Goal: Transaction & Acquisition: Purchase product/service

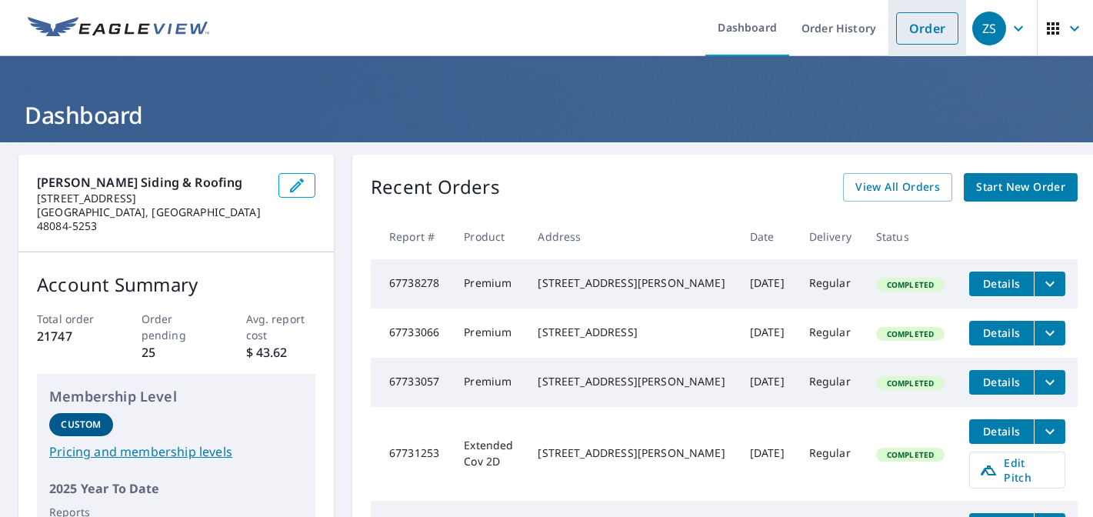
click at [921, 31] on link "Order" at bounding box center [927, 28] width 62 height 32
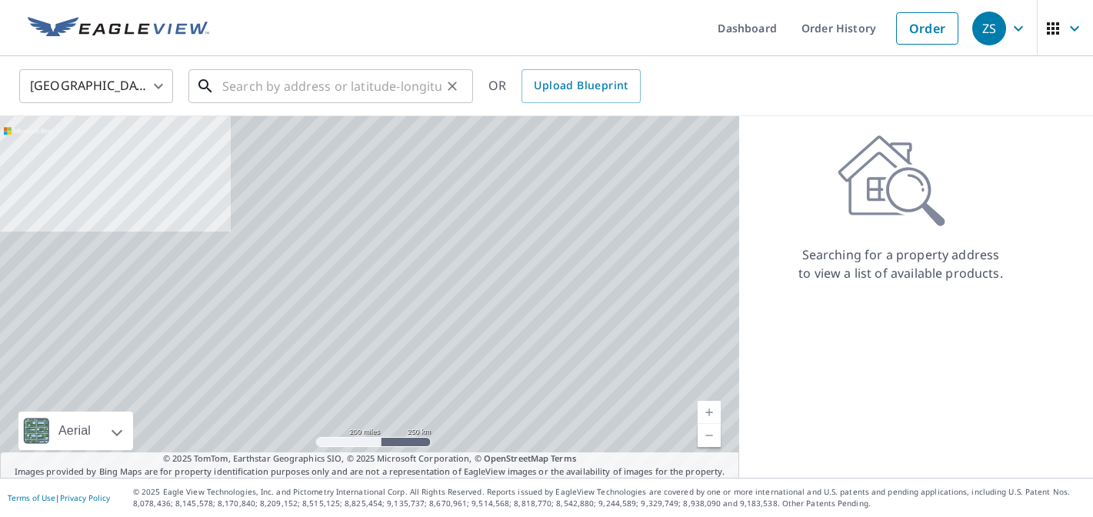
click at [278, 78] on input "text" at bounding box center [331, 86] width 219 height 43
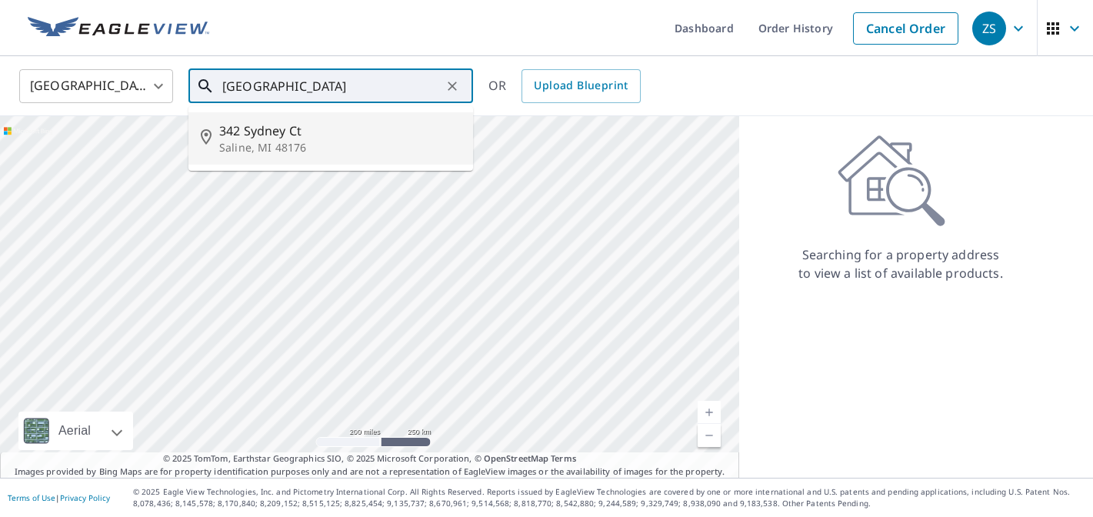
click at [263, 141] on p "Saline, MI 48176" at bounding box center [340, 147] width 242 height 15
type input "[STREET_ADDRESS]"
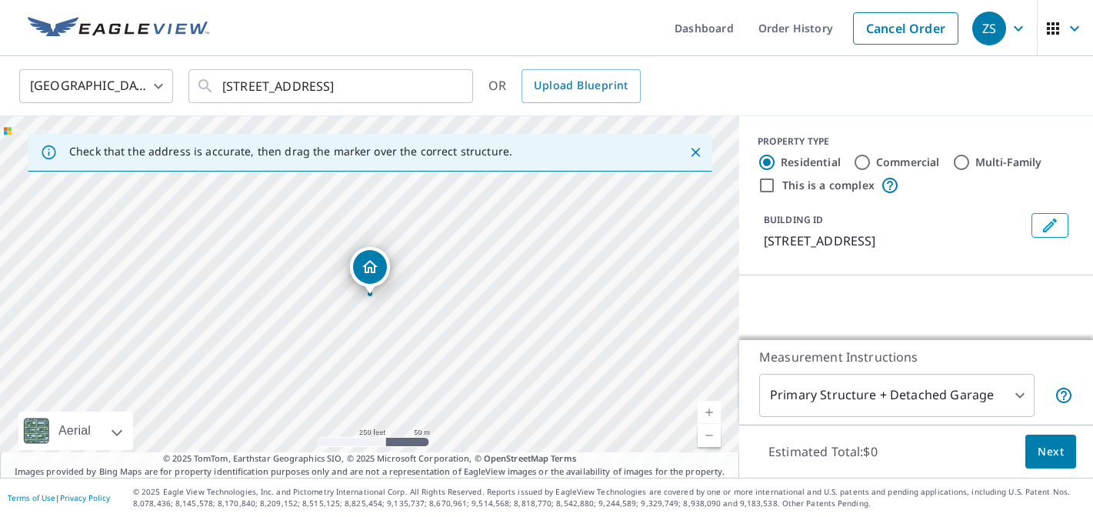
click at [838, 407] on body "ZS ZS Dashboard Order History Cancel Order ZS [GEOGRAPHIC_DATA] [GEOGRAPHIC_DAT…" at bounding box center [546, 258] width 1093 height 517
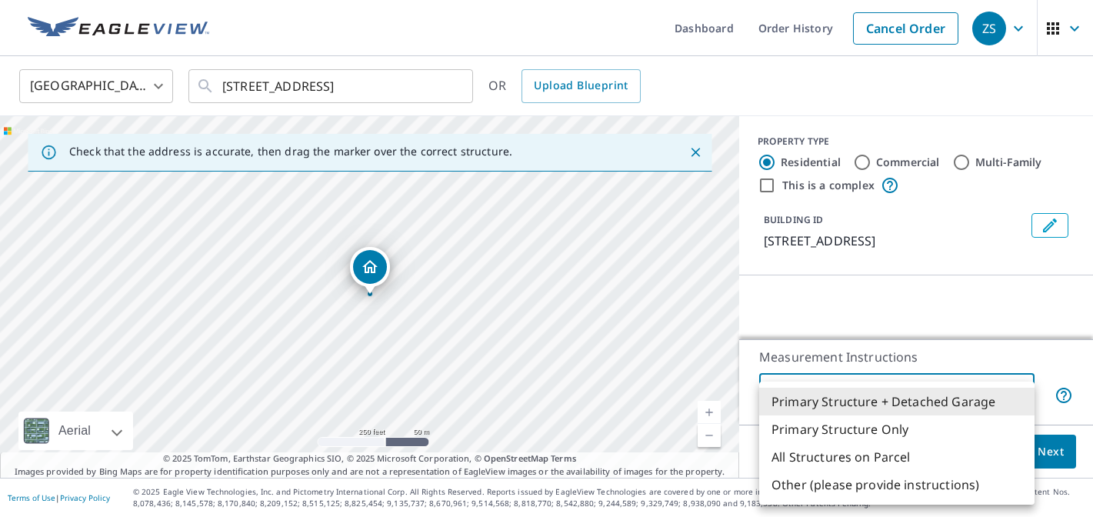
click at [841, 463] on li "All Structures on Parcel" at bounding box center [896, 457] width 275 height 28
type input "3"
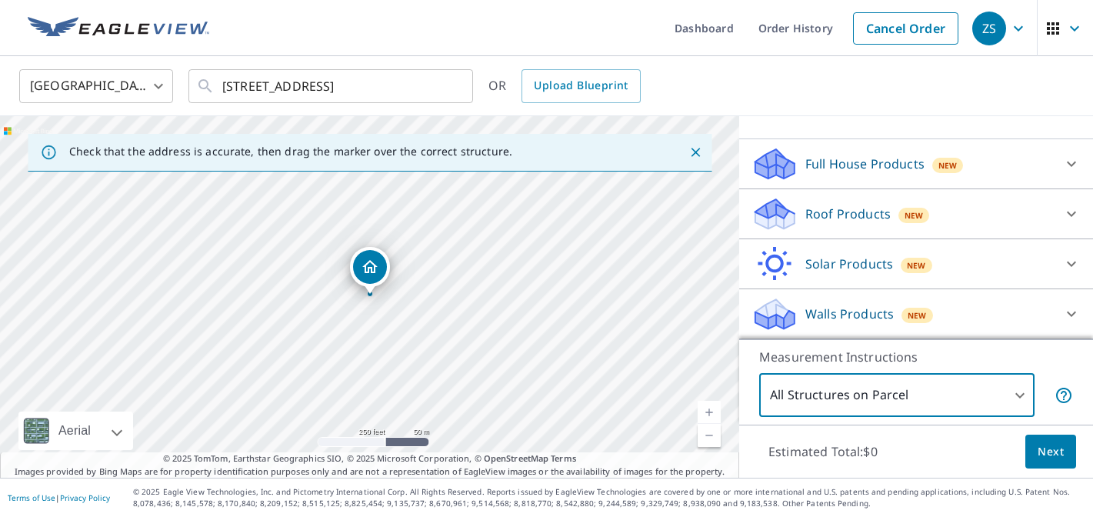
click at [999, 224] on div "Roof Products New" at bounding box center [901, 214] width 301 height 36
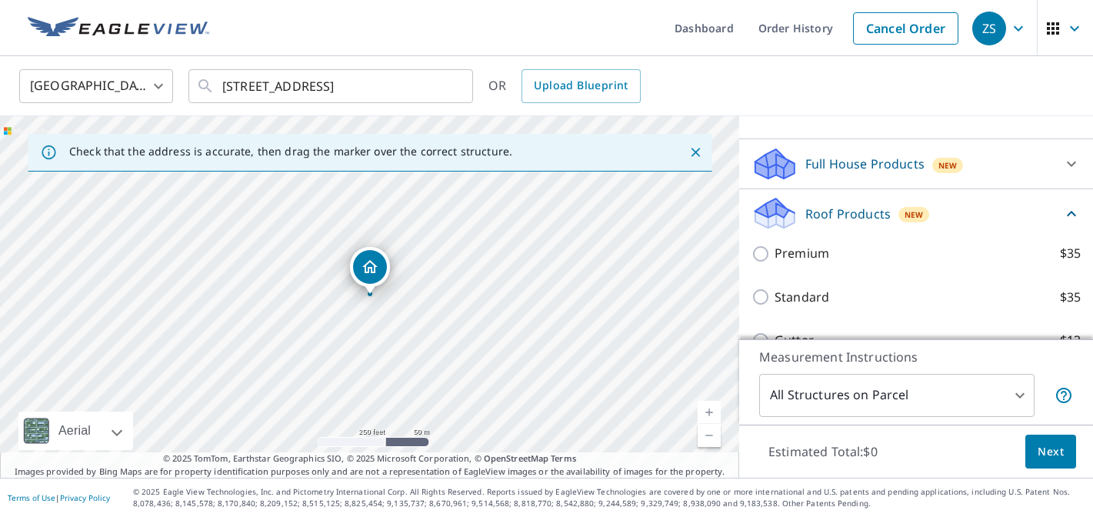
scroll to position [136, 0]
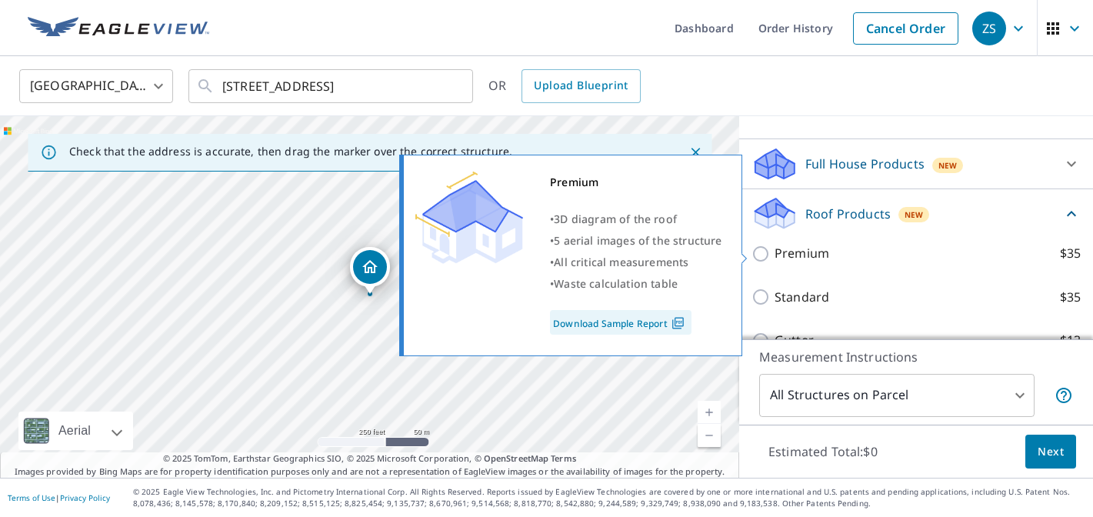
click at [816, 255] on p "Premium" at bounding box center [802, 253] width 55 height 19
click at [775, 255] on input "Premium $35" at bounding box center [762, 254] width 23 height 18
checkbox input "true"
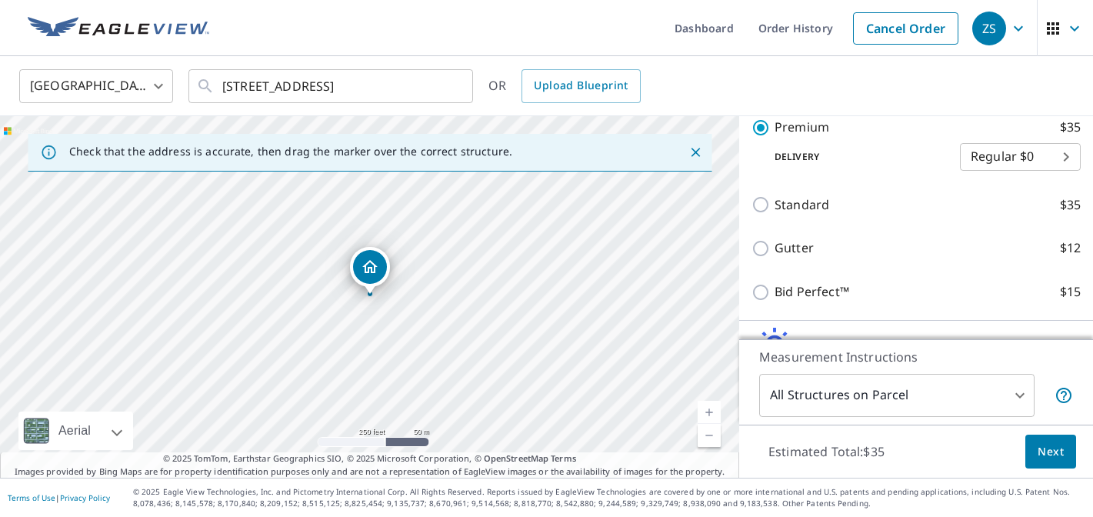
scroll to position [339, 0]
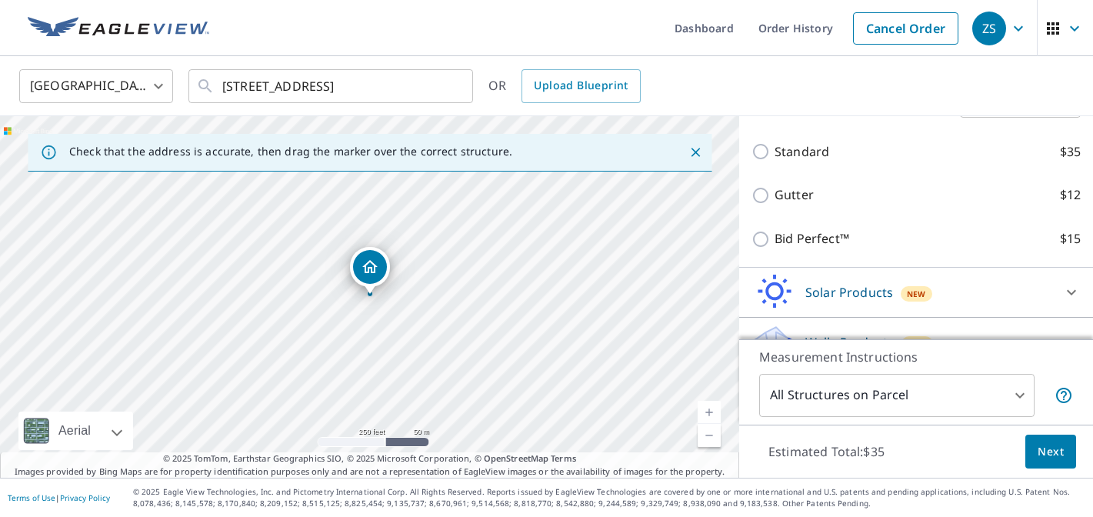
click at [1050, 447] on span "Next" at bounding box center [1051, 451] width 26 height 19
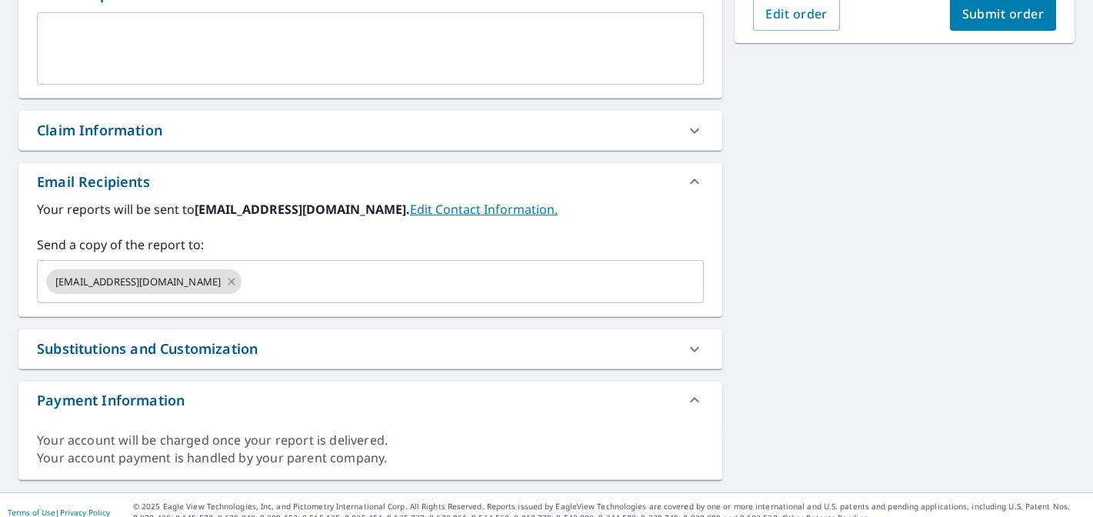
scroll to position [452, 0]
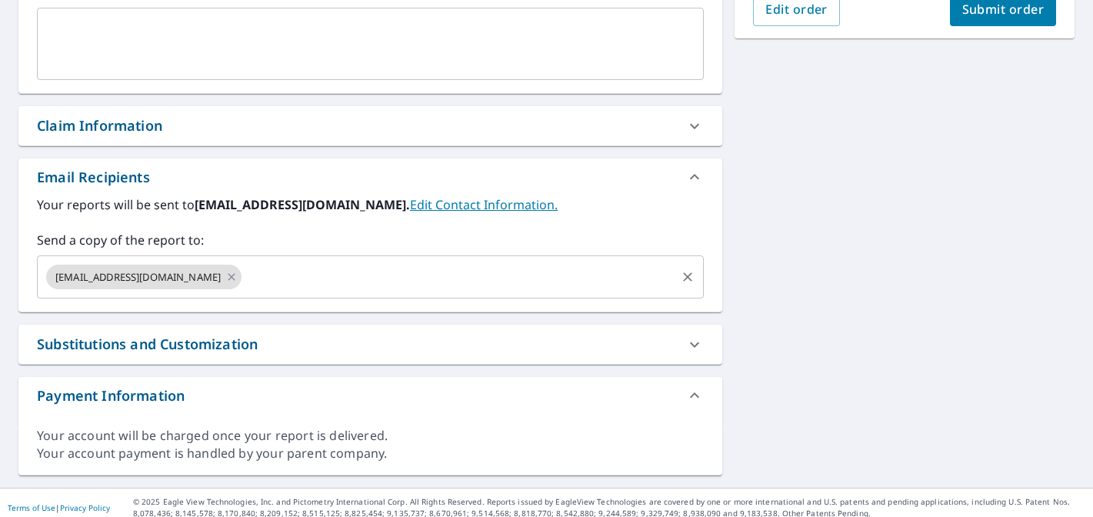
click at [688, 279] on icon "Clear" at bounding box center [687, 276] width 15 height 15
checkbox input "true"
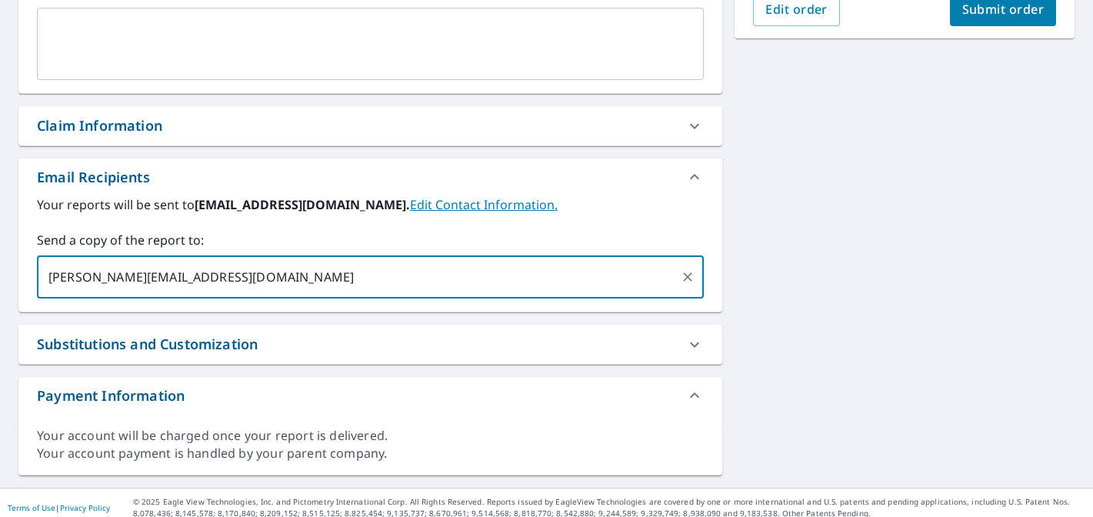
type input "[PERSON_NAME][EMAIL_ADDRESS][DOMAIN_NAME]"
click at [884, 207] on div "[STREET_ADDRESS] A standard road map Aerial A detailed look from above Labels L…" at bounding box center [546, 89] width 1093 height 798
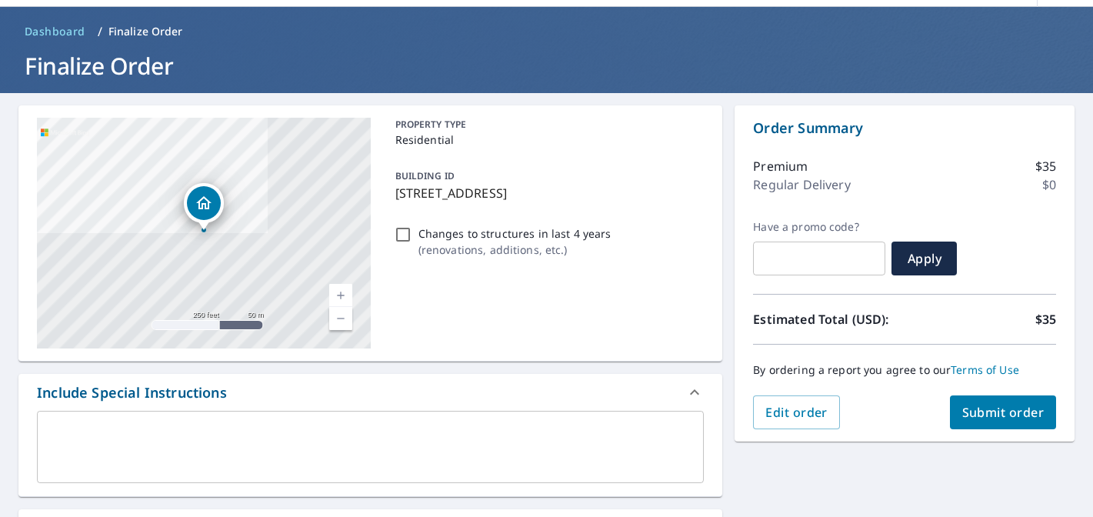
scroll to position [0, 0]
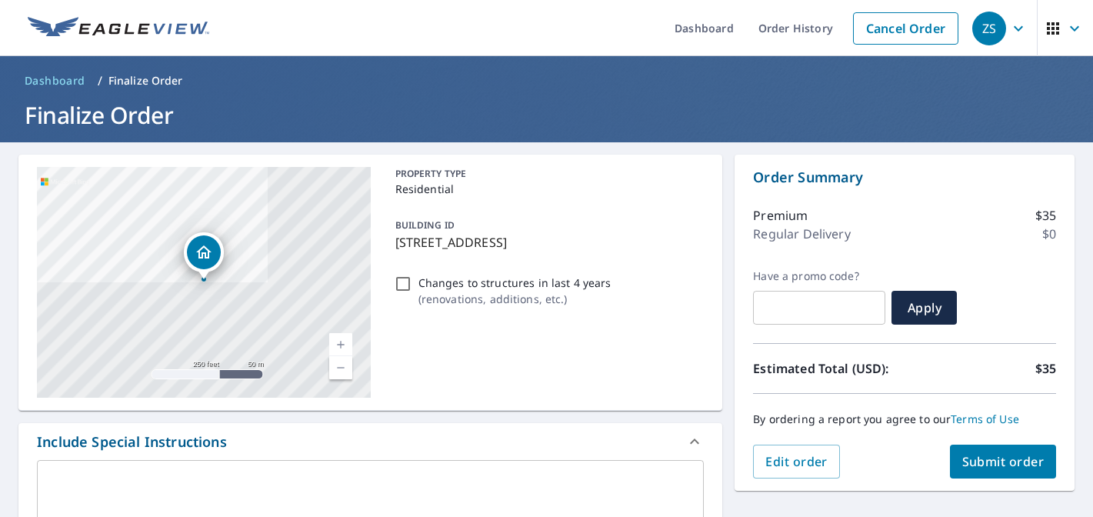
click at [973, 464] on span "Submit order" at bounding box center [1003, 461] width 82 height 17
checkbox input "true"
